Goal: Task Accomplishment & Management: Manage account settings

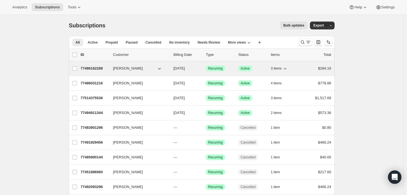
click at [95, 68] on p "77486162288" at bounding box center [95, 69] width 28 height 6
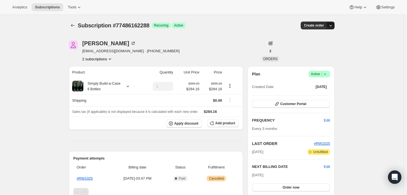
click at [328, 29] on button "button" at bounding box center [331, 26] width 8 height 8
click at [130, 41] on icon at bounding box center [133, 44] width 6 height 6
click at [293, 105] on span "Customer Portal" at bounding box center [293, 104] width 26 height 4
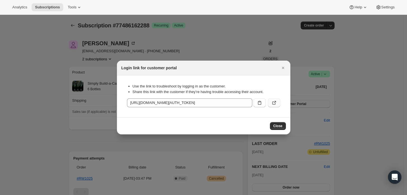
click at [274, 104] on icon ":r7b:" at bounding box center [274, 103] width 6 height 6
click at [273, 103] on icon ":r7b:" at bounding box center [274, 103] width 6 height 6
click at [282, 68] on icon "Close" at bounding box center [283, 68] width 2 height 2
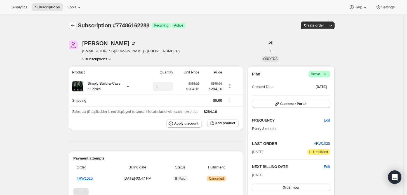
click at [75, 27] on icon "Subscriptions" at bounding box center [73, 26] width 6 height 6
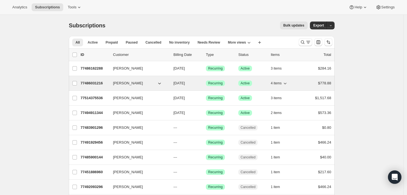
click at [94, 81] on p "77486031216" at bounding box center [95, 84] width 28 height 6
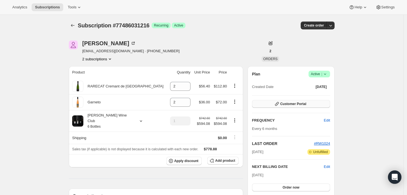
click at [303, 103] on span "Customer Portal" at bounding box center [293, 104] width 26 height 4
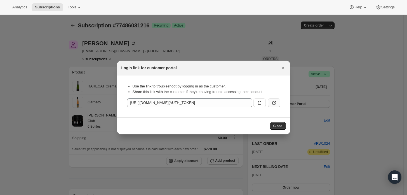
click at [272, 101] on icon ":rgt:" at bounding box center [274, 103] width 6 height 6
click at [281, 67] on icon "Close" at bounding box center [283, 68] width 6 height 6
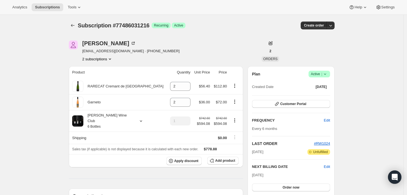
click at [306, 104] on span "Customer Portal" at bounding box center [293, 104] width 26 height 4
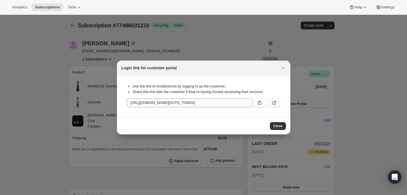
click at [273, 103] on icon ":rgt:" at bounding box center [274, 103] width 6 height 6
click at [282, 66] on icon "Close" at bounding box center [283, 68] width 6 height 6
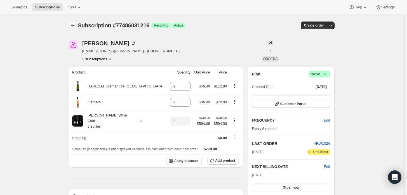
click at [75, 23] on icon "Subscriptions" at bounding box center [73, 26] width 6 height 6
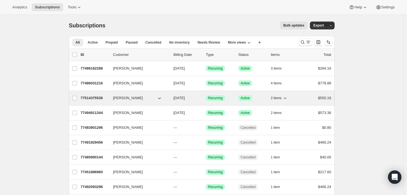
click at [89, 98] on p "77514375536" at bounding box center [95, 98] width 28 height 6
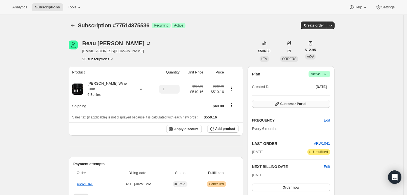
click at [299, 103] on span "Customer Portal" at bounding box center [293, 104] width 26 height 4
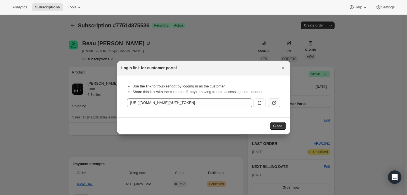
click at [272, 101] on icon ":rq5:" at bounding box center [274, 103] width 6 height 6
click at [285, 70] on icon "Close" at bounding box center [283, 68] width 6 height 6
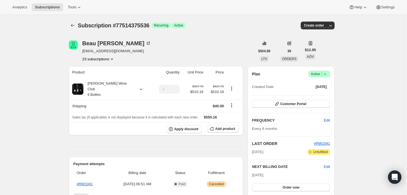
click at [72, 25] on icon "Subscriptions" at bounding box center [73, 26] width 6 height 6
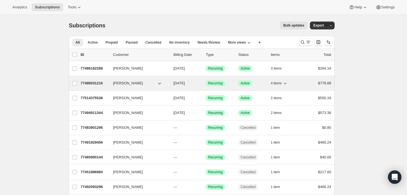
click at [95, 82] on p "77486031216" at bounding box center [95, 84] width 28 height 6
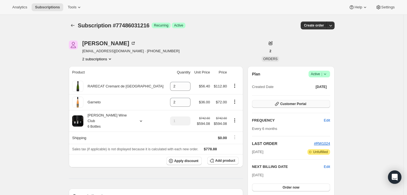
click at [291, 105] on span "Customer Portal" at bounding box center [293, 104] width 26 height 4
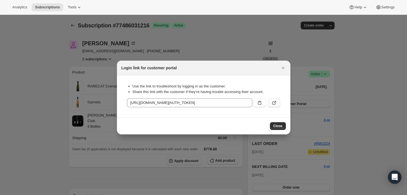
click at [277, 102] on button ":r137:" at bounding box center [274, 102] width 12 height 9
click at [282, 66] on icon "Close" at bounding box center [283, 68] width 6 height 6
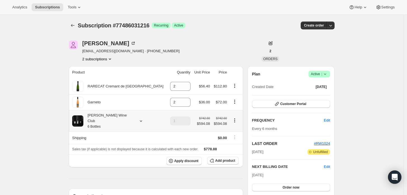
click at [234, 118] on icon "Product actions" at bounding box center [235, 121] width 6 height 6
click at [236, 138] on span "Remove" at bounding box center [234, 138] width 13 height 4
type input "1"
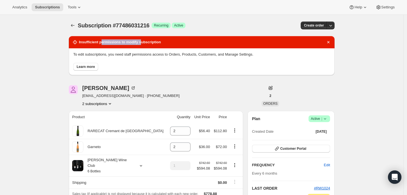
drag, startPoint x: 104, startPoint y: 40, endPoint x: 145, endPoint y: 43, distance: 40.7
click at [145, 43] on h2 "Insufficient permissions to modify subscription" at bounding box center [120, 42] width 82 height 6
click at [328, 41] on icon "Dismiss notification" at bounding box center [328, 42] width 6 height 6
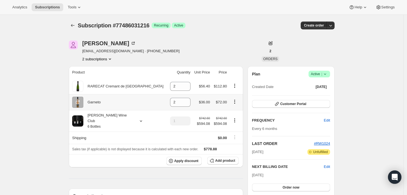
click at [237, 101] on icon "Product actions" at bounding box center [235, 102] width 6 height 6
click at [233, 112] on span "Remove" at bounding box center [229, 112] width 13 height 4
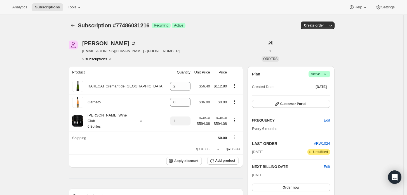
type input "2"
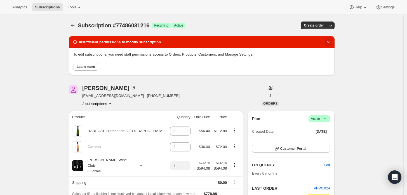
click at [329, 41] on icon "Dismiss notification" at bounding box center [328, 42] width 6 height 6
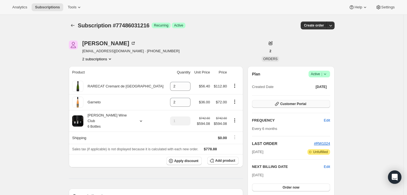
click at [298, 104] on span "Customer Portal" at bounding box center [293, 104] width 26 height 4
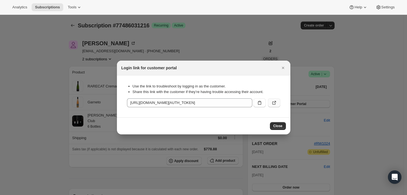
click at [275, 103] on icon ":r137:" at bounding box center [273, 103] width 3 height 3
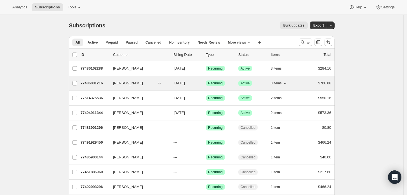
click at [94, 82] on p "77486031216" at bounding box center [95, 84] width 28 height 6
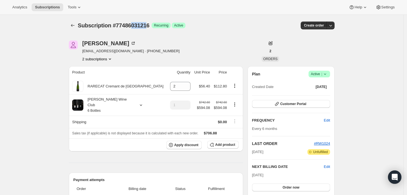
drag, startPoint x: 136, startPoint y: 27, endPoint x: 153, endPoint y: 30, distance: 17.4
click at [153, 30] on div "Subscription #77486031216. This page is ready Subscription #77486031216 Success…" at bounding box center [202, 25] width 266 height 21
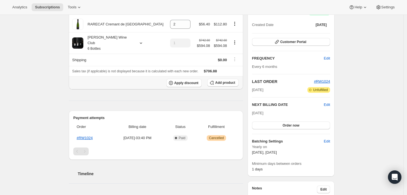
drag, startPoint x: 251, startPoint y: 61, endPoint x: 258, endPoint y: 51, distance: 12.0
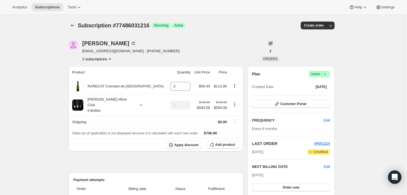
drag, startPoint x: 258, startPoint y: 51, endPoint x: 197, endPoint y: 58, distance: 60.5
click at [197, 58] on div "[PERSON_NAME] [EMAIL_ADDRESS][DOMAIN_NAME] · [PHONE_NUMBER] 2 subscriptions" at bounding box center [162, 51] width 186 height 21
click at [291, 102] on button "Customer Portal" at bounding box center [291, 104] width 78 height 8
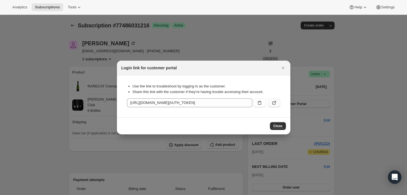
click at [276, 102] on icon ":r7d:" at bounding box center [274, 103] width 6 height 6
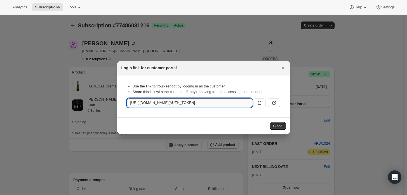
click at [227, 102] on input "[URL][DOMAIN_NAME][AUTH_TOKEN]" at bounding box center [189, 102] width 125 height 9
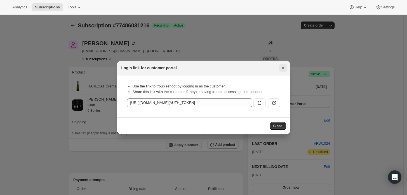
click at [282, 66] on icon "Close" at bounding box center [283, 68] width 6 height 6
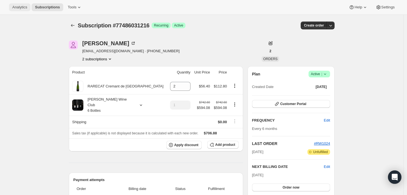
click at [23, 8] on span "Analytics" at bounding box center [19, 7] width 15 height 4
click at [70, 5] on span "Tools" at bounding box center [72, 7] width 9 height 4
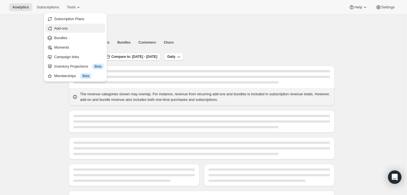
click at [68, 29] on span "Add-ons" at bounding box center [60, 28] width 13 height 4
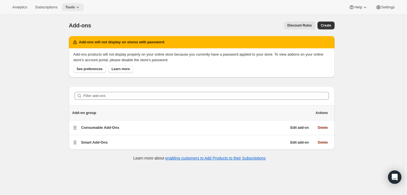
click at [75, 6] on span "Tools" at bounding box center [70, 7] width 10 height 4
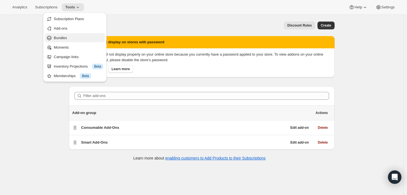
click at [64, 39] on span "Bundles" at bounding box center [60, 38] width 13 height 4
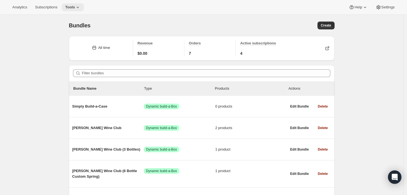
click at [80, 9] on icon at bounding box center [78, 7] width 6 height 6
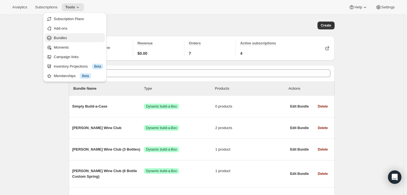
click at [65, 36] on span "Bundles" at bounding box center [60, 38] width 13 height 4
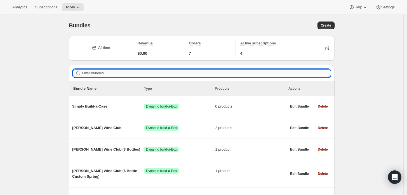
click at [104, 75] on input "Filter bundles" at bounding box center [206, 73] width 248 height 8
paste input "bundle-subscriptions"
type input "bundle-subscriptions"
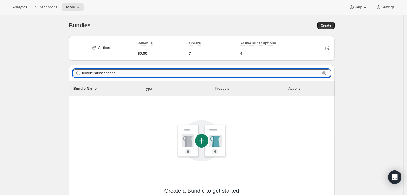
click at [127, 72] on input "bundle-subscriptions" at bounding box center [201, 73] width 238 height 8
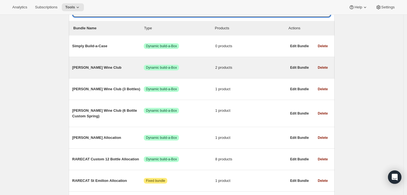
scroll to position [62, 0]
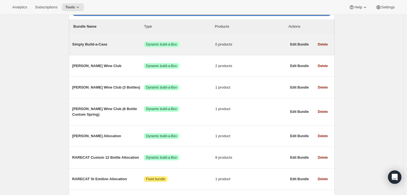
click at [96, 48] on div "Simply Build-a-Case Success Dynamic build-a-Box 0 products" at bounding box center [179, 44] width 214 height 15
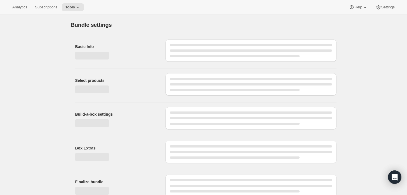
type input "Simply Build-a-Case"
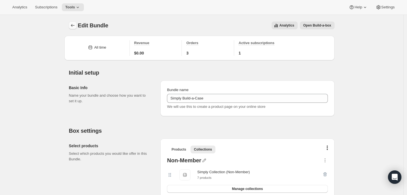
click at [75, 24] on icon "Bundles" at bounding box center [73, 26] width 6 height 6
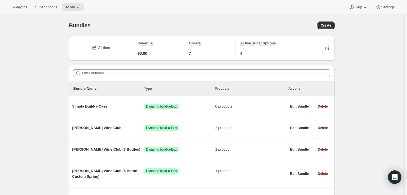
click at [302, 69] on div "Filter bundles" at bounding box center [202, 73] width 266 height 16
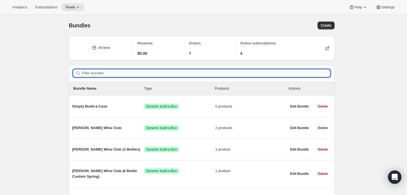
click at [209, 74] on input "Filter bundles" at bounding box center [206, 73] width 248 height 8
paste input "77486031216"
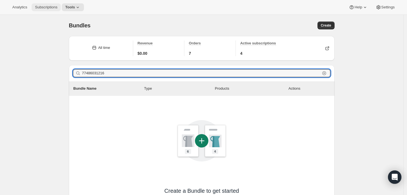
type input "77486031216"
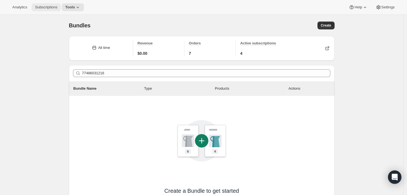
click at [51, 4] on button "Subscriptions" at bounding box center [46, 7] width 29 height 8
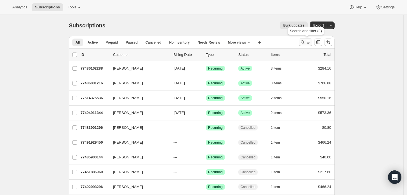
click at [311, 39] on icon "Search and filter results" at bounding box center [308, 42] width 6 height 6
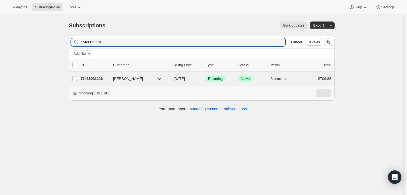
type input "77486031216"
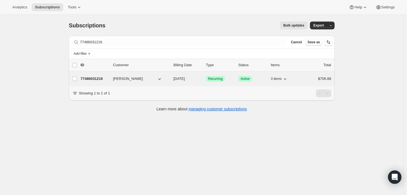
click at [99, 77] on p "77486031216" at bounding box center [95, 79] width 28 height 6
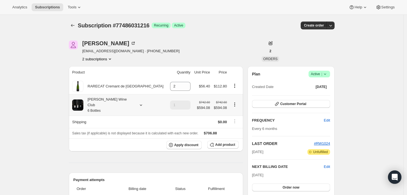
click at [116, 100] on div "[PERSON_NAME] Wine Club 6 Bottles" at bounding box center [108, 105] width 50 height 17
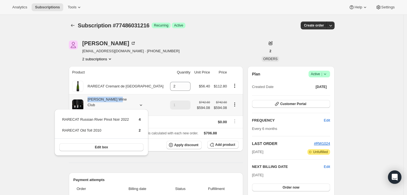
drag, startPoint x: 86, startPoint y: 99, endPoint x: 126, endPoint y: 99, distance: 40.0
click at [126, 99] on div "[PERSON_NAME] Wine Club 6 Bottles" at bounding box center [119, 105] width 94 height 17
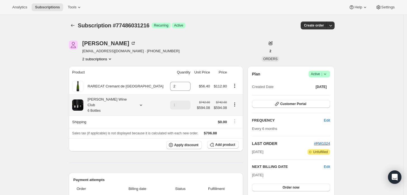
copy div "[PERSON_NAME] Wine Club"
click at [74, 9] on span "Tools" at bounding box center [72, 7] width 9 height 4
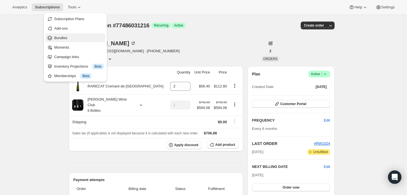
click at [65, 39] on span "Bundles" at bounding box center [60, 38] width 13 height 4
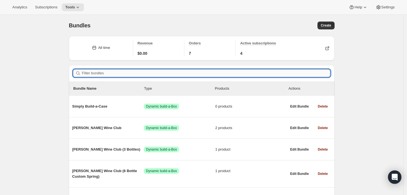
click at [142, 74] on input "Filter bundles" at bounding box center [206, 73] width 248 height 8
paste input "77486031216"
type input "77486031216"
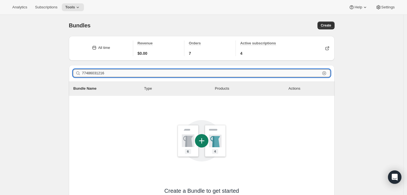
click at [103, 73] on input "77486031216" at bounding box center [201, 73] width 238 height 8
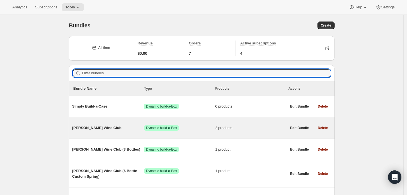
click at [90, 127] on span "[PERSON_NAME] Wine Club" at bounding box center [108, 128] width 72 height 6
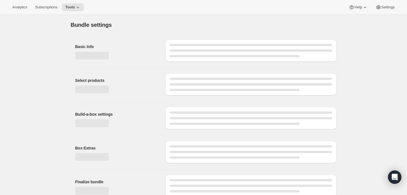
type input "[PERSON_NAME] Wine Club"
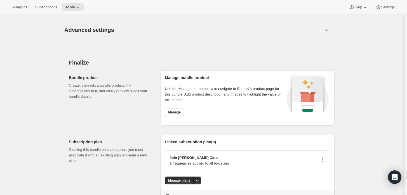
scroll to position [499, 0]
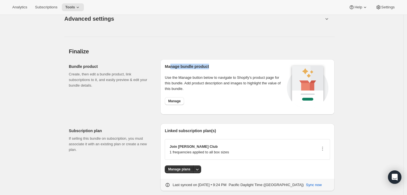
drag, startPoint x: 171, startPoint y: 68, endPoint x: 214, endPoint y: 68, distance: 43.3
click at [214, 68] on h2 "Manage bundle product" at bounding box center [225, 67] width 121 height 6
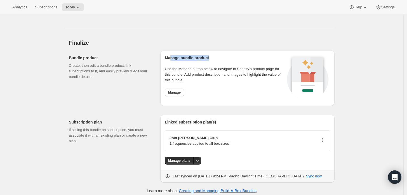
scroll to position [512, 0]
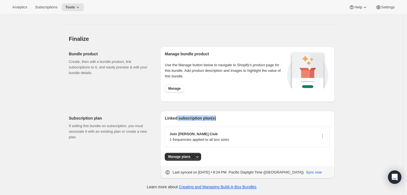
drag, startPoint x: 203, startPoint y: 119, endPoint x: 230, endPoint y: 118, distance: 26.9
click at [230, 118] on h2 "Linked subscription plan(s)" at bounding box center [247, 118] width 165 height 6
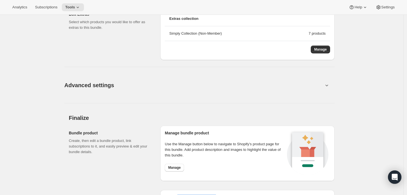
scroll to position [418, 0]
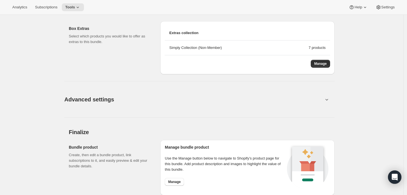
click at [307, 103] on button "Advanced settings" at bounding box center [194, 100] width 266 height 22
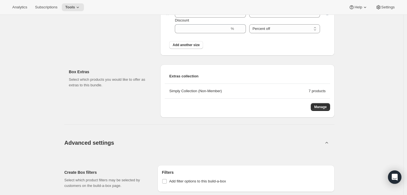
scroll to position [359, 0]
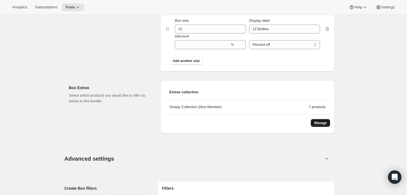
click at [322, 125] on span "Manage" at bounding box center [320, 123] width 13 height 4
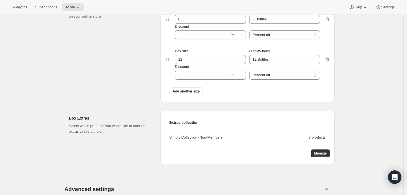
scroll to position [328, 0]
click at [347, 133] on div "Edit Bundle. This page is ready Edit Bundle Analytics Open Build-a-box More act…" at bounding box center [201, 197] width 403 height 1020
drag, startPoint x: 192, startPoint y: 135, endPoint x: 216, endPoint y: 134, distance: 24.4
click at [216, 134] on li "Simply Collection (Non-Member) 7 products" at bounding box center [247, 138] width 165 height 15
click at [330, 150] on button "Manage" at bounding box center [320, 154] width 19 height 8
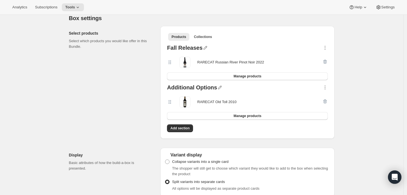
scroll to position [110, 0]
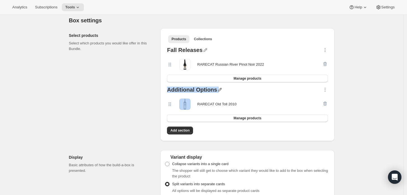
drag, startPoint x: 170, startPoint y: 87, endPoint x: 221, endPoint y: 87, distance: 50.6
click at [221, 87] on div "Additional Options" at bounding box center [247, 90] width 161 height 7
drag, startPoint x: 170, startPoint y: 48, endPoint x: 203, endPoint y: 47, distance: 33.3
click at [202, 47] on div "Fall Releases" at bounding box center [185, 50] width 36 height 7
click at [259, 117] on span "Manage products" at bounding box center [247, 118] width 28 height 4
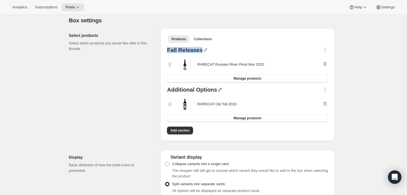
click at [222, 88] on icon "button" at bounding box center [220, 90] width 4 height 4
click at [275, 88] on div at bounding box center [269, 90] width 105 height 7
click at [327, 90] on icon "button" at bounding box center [325, 90] width 6 height 6
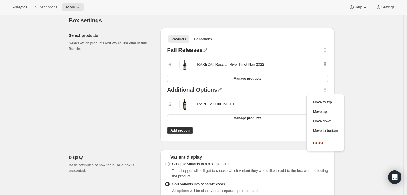
click at [57, 7] on span "Subscriptions" at bounding box center [46, 7] width 22 height 4
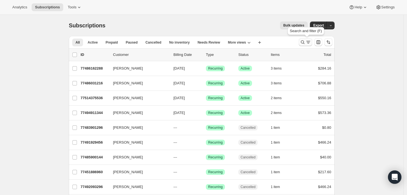
click at [307, 43] on icon "Search and filter results" at bounding box center [308, 42] width 6 height 6
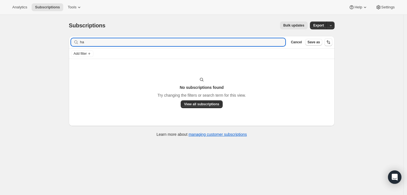
type input "h"
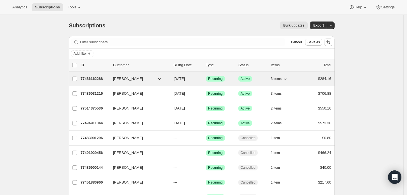
click at [91, 78] on p "77486162288" at bounding box center [95, 79] width 28 height 6
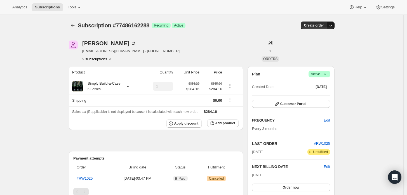
click at [333, 25] on icon "button" at bounding box center [331, 26] width 6 height 6
click at [292, 106] on button "Customer Portal" at bounding box center [291, 104] width 78 height 8
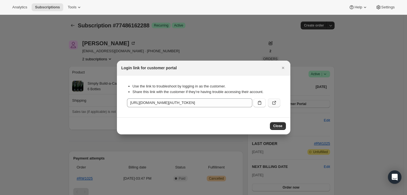
click at [271, 100] on icon ":r199:" at bounding box center [274, 103] width 6 height 6
click at [284, 68] on icon "Close" at bounding box center [283, 68] width 2 height 2
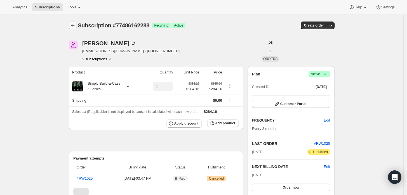
click at [73, 25] on icon "Subscriptions" at bounding box center [73, 26] width 6 height 6
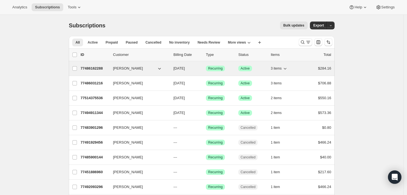
click at [91, 67] on p "77486162288" at bounding box center [95, 69] width 28 height 6
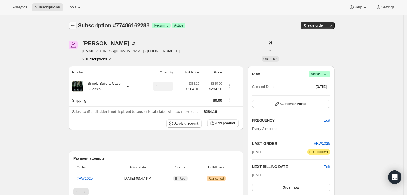
drag, startPoint x: 79, startPoint y: 23, endPoint x: 75, endPoint y: 24, distance: 4.6
click at [78, 23] on div "Subscription #77486162288 Success Recurring Success Active Create order" at bounding box center [202, 26] width 266 height 8
click at [74, 24] on icon "Subscriptions" at bounding box center [73, 26] width 6 height 6
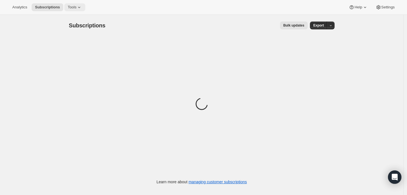
click at [72, 5] on span "Tools" at bounding box center [72, 7] width 9 height 4
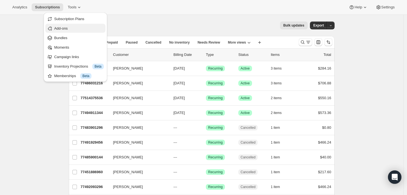
click at [68, 29] on span "Add-ons" at bounding box center [60, 28] width 13 height 4
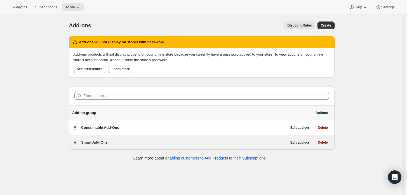
click at [101, 143] on span "Smart Add-Ons" at bounding box center [94, 142] width 27 height 4
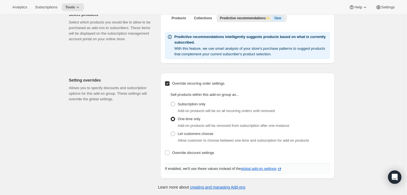
scroll to position [149, 0]
drag, startPoint x: 184, startPoint y: 119, endPoint x: 205, endPoint y: 118, distance: 21.5
click at [205, 118] on div "One-time only Add-on products will be removed from subscription after one insta…" at bounding box center [250, 121] width 160 height 13
click at [143, 134] on div "Setting overrides Allows you to specify discounts and subscription options for …" at bounding box center [112, 126] width 87 height 106
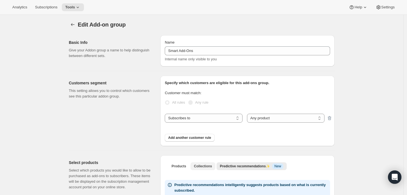
scroll to position [0, 0]
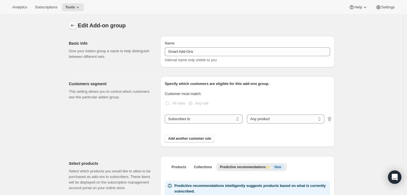
click at [74, 27] on icon "Addon groups" at bounding box center [73, 26] width 6 height 6
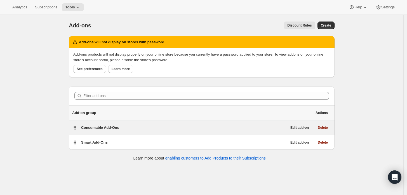
click at [102, 128] on span "Consumable Add-Ons" at bounding box center [100, 128] width 38 height 4
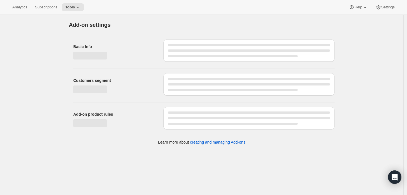
select select "selectedProducts"
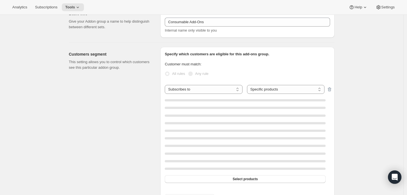
scroll to position [31, 0]
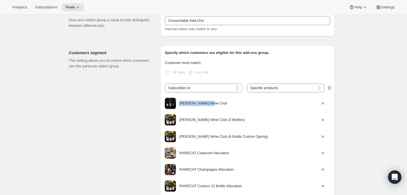
drag, startPoint x: 217, startPoint y: 104, endPoint x: 180, endPoint y: 105, distance: 37.5
click at [180, 105] on div "[PERSON_NAME] Wine Club" at bounding box center [248, 103] width 144 height 11
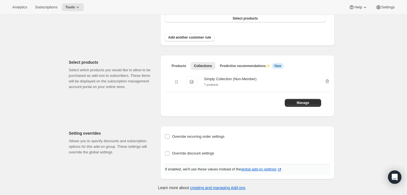
scroll to position [245, 0]
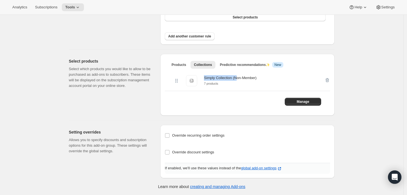
drag, startPoint x: 206, startPoint y: 78, endPoint x: 242, endPoint y: 78, distance: 35.8
click at [241, 78] on div "Simply Collection (Non-Member)" at bounding box center [230, 78] width 53 height 6
click at [251, 78] on div "Simply Collection (Non-Member)" at bounding box center [230, 78] width 53 height 6
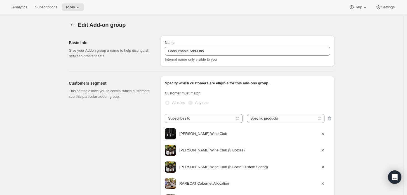
scroll to position [0, 0]
click at [71, 22] on button "Addon groups" at bounding box center [73, 26] width 8 height 8
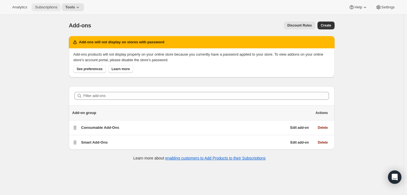
click at [40, 10] on button "Subscriptions" at bounding box center [46, 7] width 29 height 8
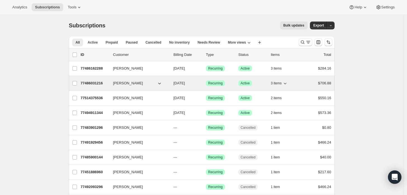
click at [103, 83] on p "77486031216" at bounding box center [95, 84] width 28 height 6
